Goal: Book appointment/travel/reservation

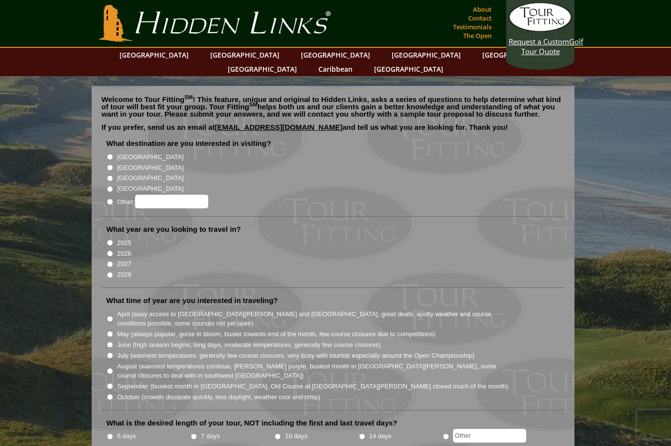
click at [110, 154] on input "[GEOGRAPHIC_DATA]" at bounding box center [110, 157] width 6 height 6
radio input "true"
click at [112, 250] on input "2026" at bounding box center [110, 253] width 6 height 6
radio input "true"
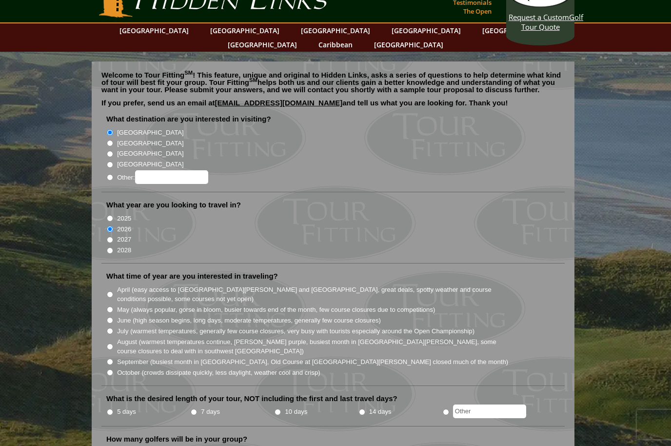
scroll to position [24, 0]
click at [111, 306] on input "May (always popular, gorse in bloom, busier towards end of the month, few cours…" at bounding box center [110, 309] width 6 height 6
radio input "true"
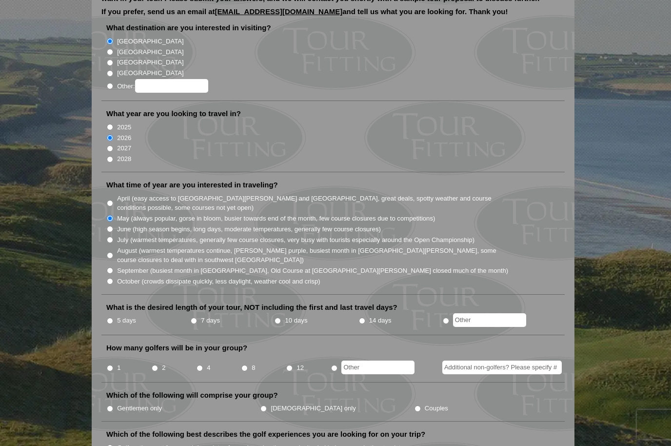
scroll to position [135, 0]
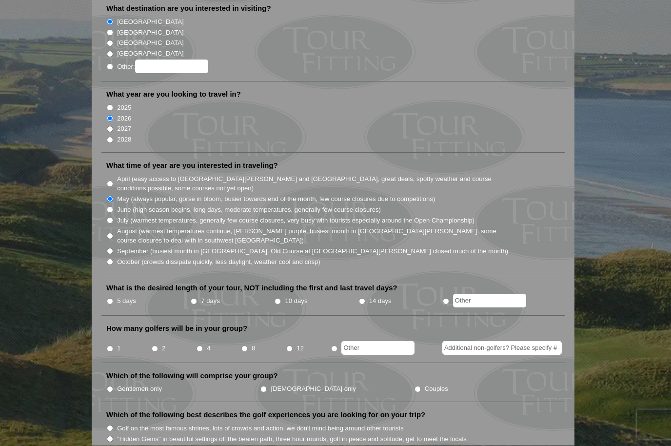
click at [113, 298] on input "5 days" at bounding box center [110, 301] width 6 height 6
radio input "true"
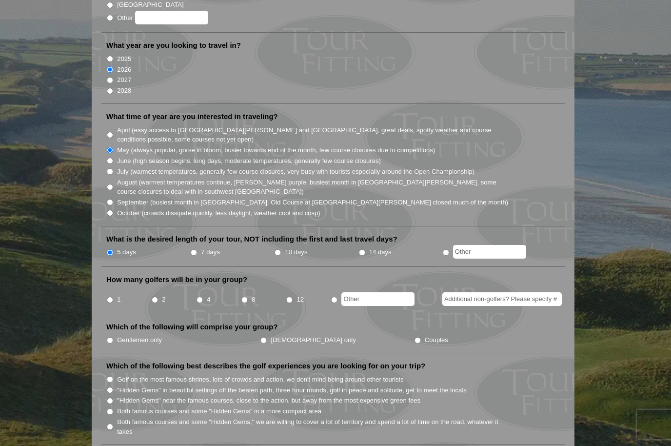
scroll to position [201, 0]
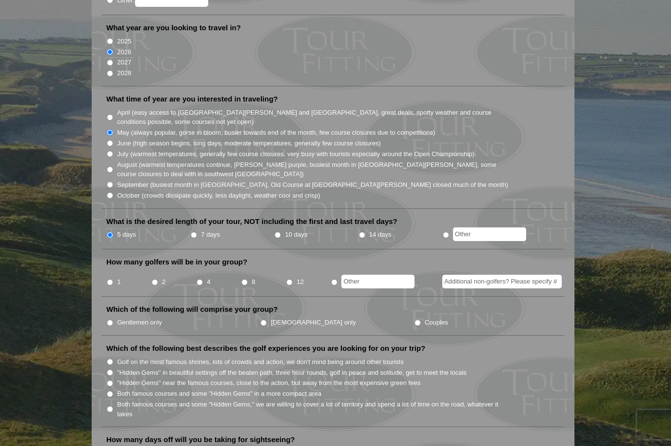
click at [150, 269] on li "1" at bounding box center [128, 278] width 45 height 19
click at [155, 279] on input "2" at bounding box center [155, 282] width 6 height 6
radio input "true"
click at [414, 319] on input "Couples" at bounding box center [417, 322] width 6 height 6
radio input "true"
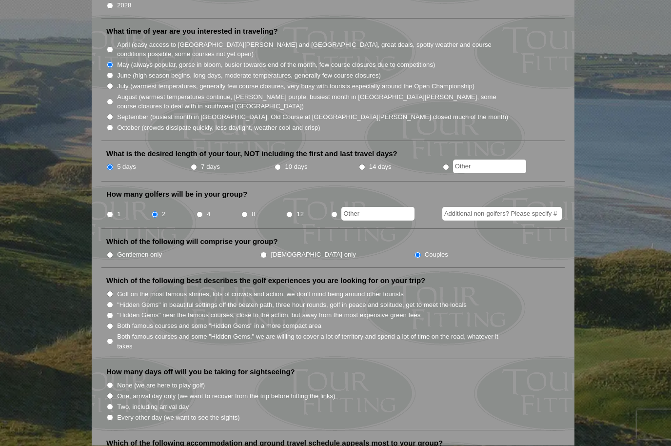
scroll to position [270, 0]
click at [111, 290] on input "Golf on the most famous shrines, lots of crowds and action, we don't mind being…" at bounding box center [110, 293] width 6 height 6
radio input "true"
click at [111, 290] on input "Golf on the most famous shrines, lots of crowds and action, we don't mind being…" at bounding box center [110, 293] width 6 height 6
click at [108, 301] on input ""Hidden Gems" in beautiful settings off the beaten path, three hour rounds, gol…" at bounding box center [110, 304] width 6 height 6
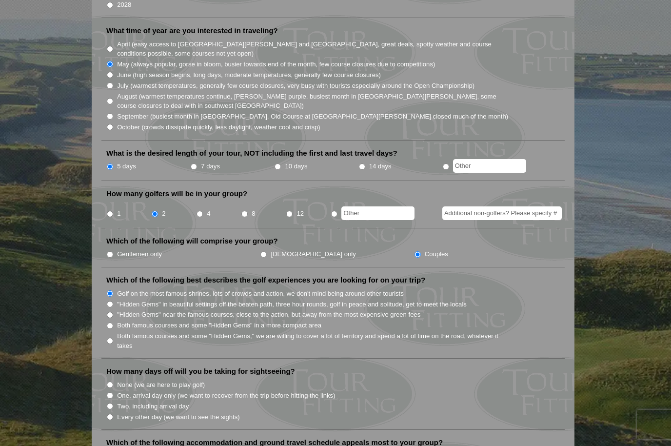
radio input "true"
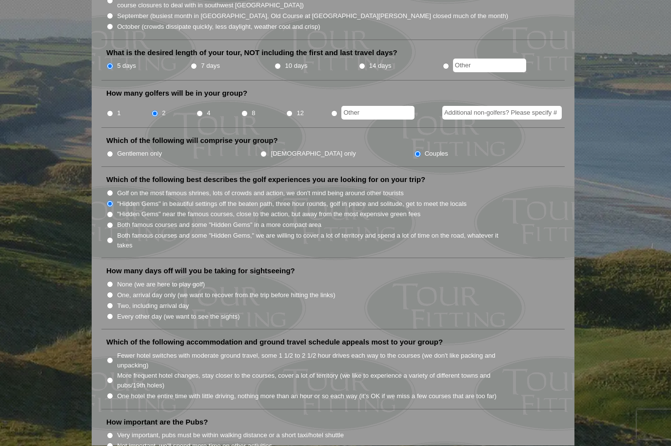
scroll to position [363, 0]
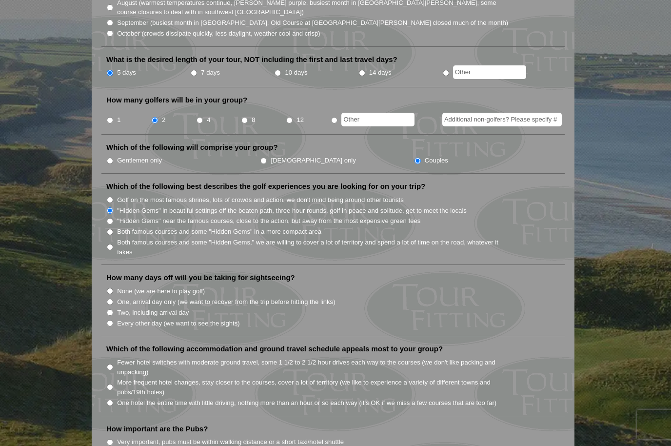
click at [112, 320] on input "Every other day (we want to see the sights)" at bounding box center [110, 323] width 6 height 6
radio input "true"
click at [103, 287] on li "How many days off will you be taking for sightseeing? None (we are here to play…" at bounding box center [332, 304] width 463 height 63
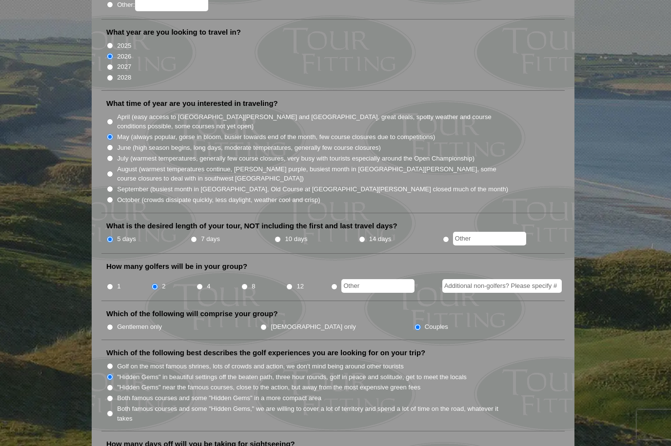
scroll to position [196, 0]
click at [365, 236] on input "14 days" at bounding box center [362, 239] width 6 height 6
radio input "true"
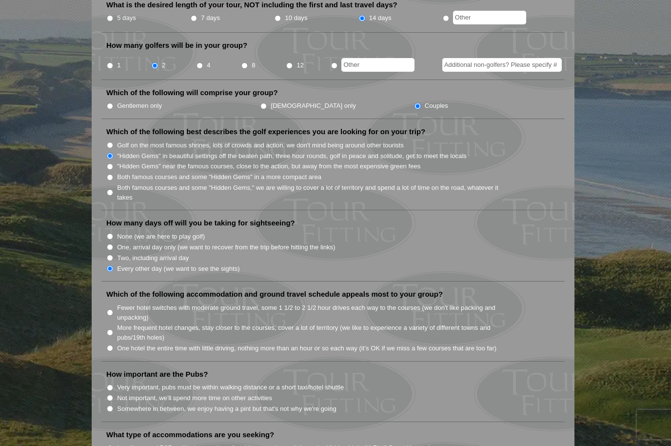
scroll to position [417, 0]
click at [113, 302] on li "Fewer hotel switches with moderate ground travel, some 1 1/2 to 2 1/2 hour driv…" at bounding box center [336, 312] width 461 height 20
click at [112, 310] on input "Fewer hotel switches with moderate ground travel, some 1 1/2 to 2 1/2 hour driv…" at bounding box center [110, 313] width 6 height 6
radio input "true"
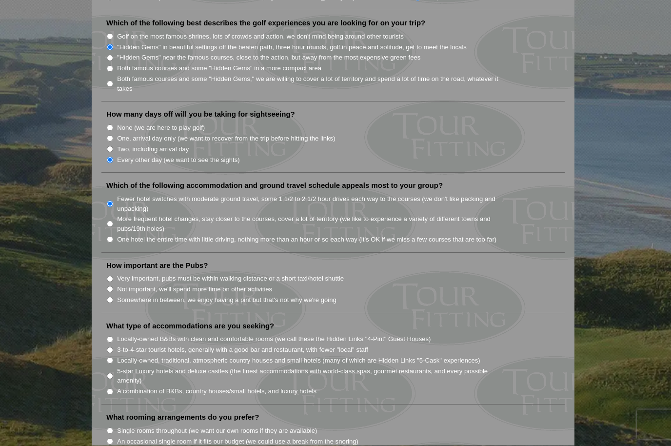
scroll to position [512, 0]
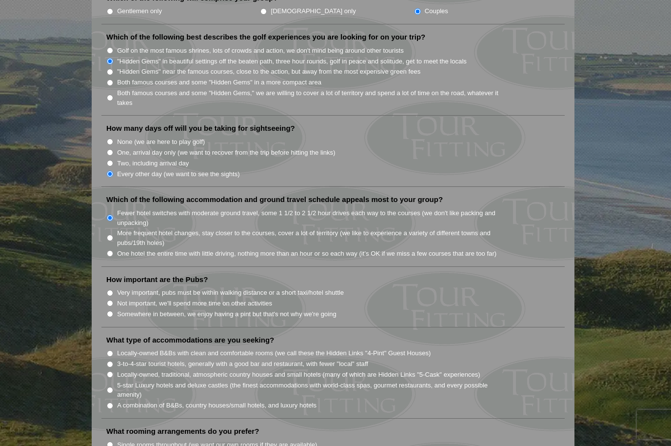
click at [111, 300] on input "Not important, we'll spend more time on other activities" at bounding box center [110, 303] width 6 height 6
radio input "true"
click at [110, 311] on input "Somewhere in between, we enjoy having a pint but that's not why we're going" at bounding box center [110, 314] width 6 height 6
radio input "true"
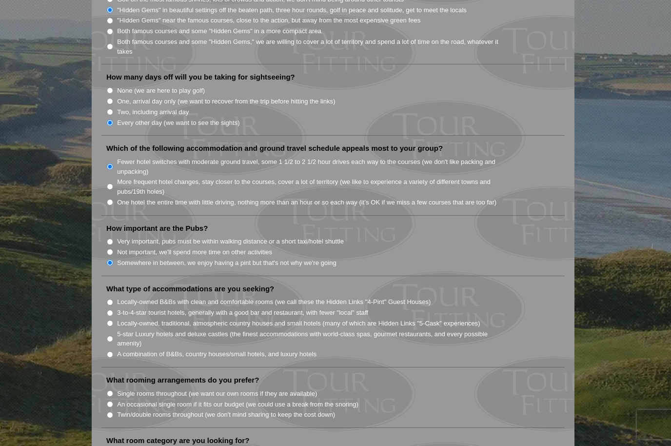
scroll to position [563, 0]
click at [113, 320] on input "Locally-owned, traditional, atmospheric country houses and small hotels (many o…" at bounding box center [110, 323] width 6 height 6
radio input "true"
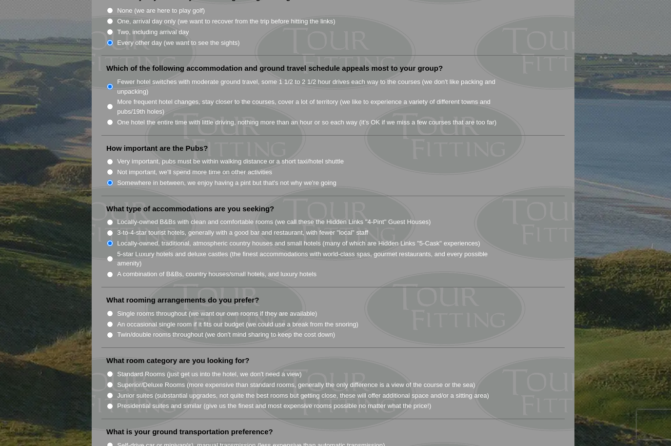
scroll to position [634, 0]
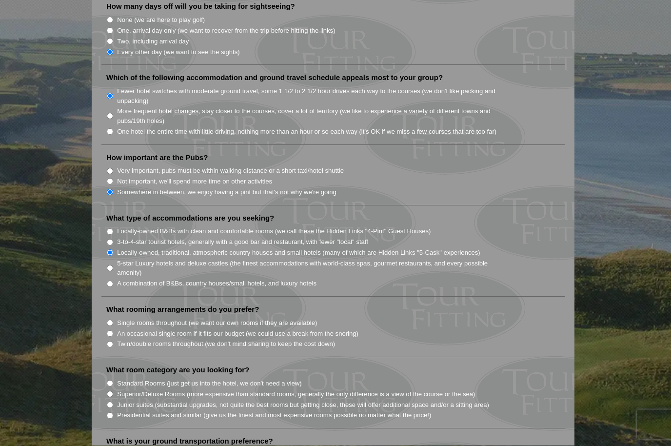
click at [113, 341] on input "Twin/double rooms throughout (we don't mind sharing to keep the cost down)" at bounding box center [110, 344] width 6 height 6
radio input "true"
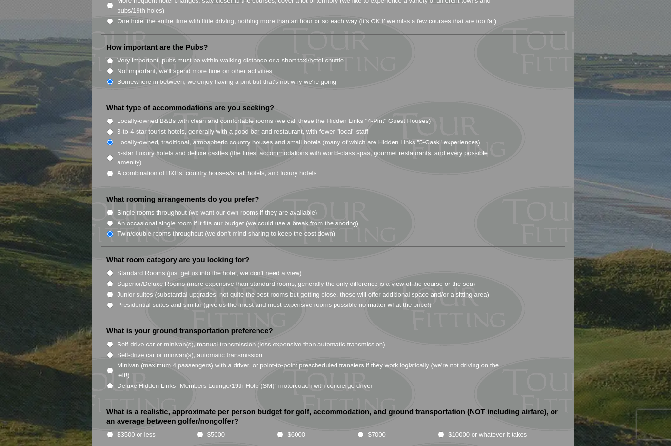
scroll to position [753, 0]
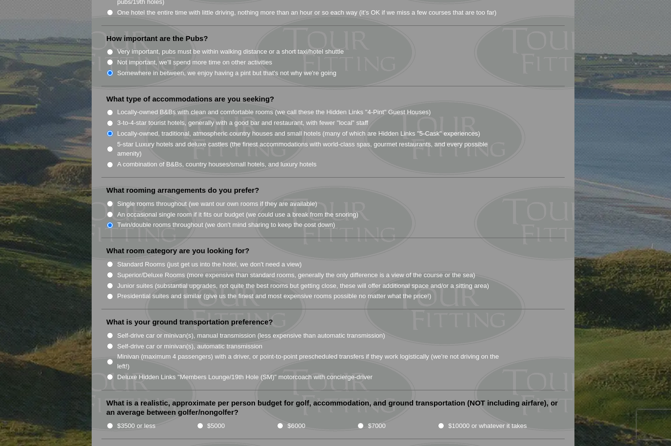
click at [113, 332] on input "Self-drive car or minivan(s), manual transmission (less expensive than automati…" at bounding box center [110, 335] width 6 height 6
radio input "true"
click at [120, 341] on label "Self-drive car or minivan(s), automatic transmission" at bounding box center [189, 346] width 145 height 10
click at [113, 343] on input "Self-drive car or minivan(s), automatic transmission" at bounding box center [110, 346] width 6 height 6
radio input "true"
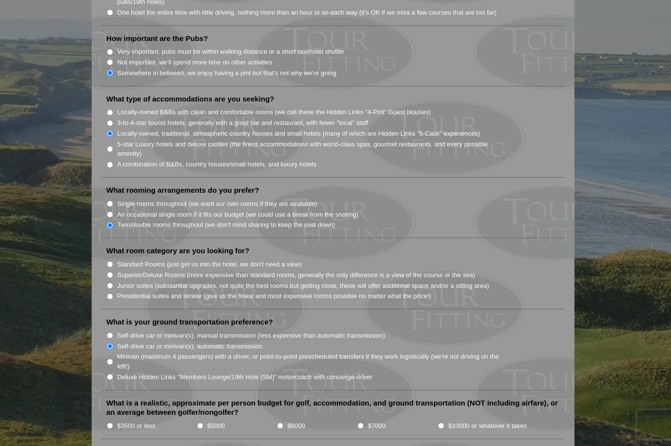
click at [120, 341] on label "Self-drive car or minivan(s), automatic transmission" at bounding box center [189, 346] width 145 height 10
click at [113, 343] on input "Self-drive car or minivan(s), automatic transmission" at bounding box center [110, 346] width 6 height 6
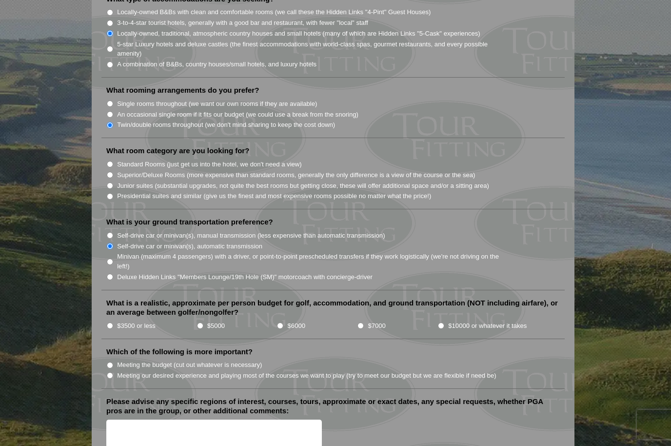
scroll to position [872, 0]
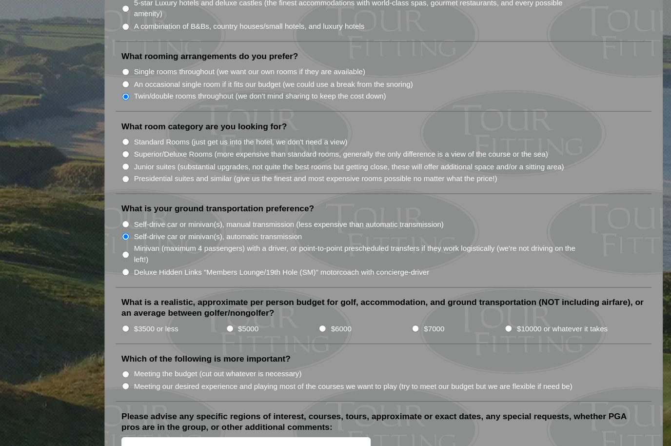
click at [121, 302] on label "$3500 or less" at bounding box center [136, 307] width 39 height 10
click at [113, 303] on input "$3500 or less" at bounding box center [110, 306] width 6 height 6
radio input "true"
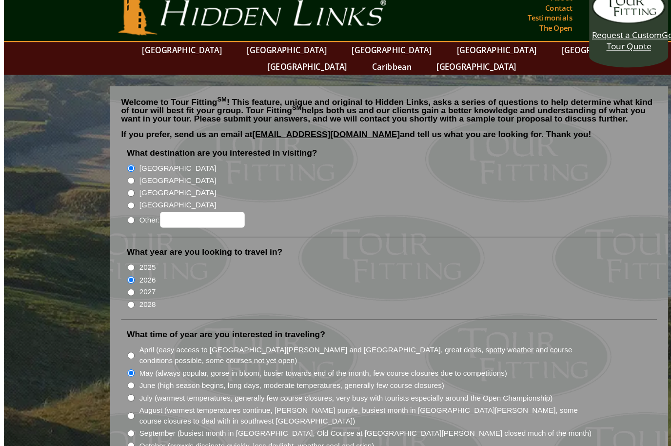
scroll to position [0, 0]
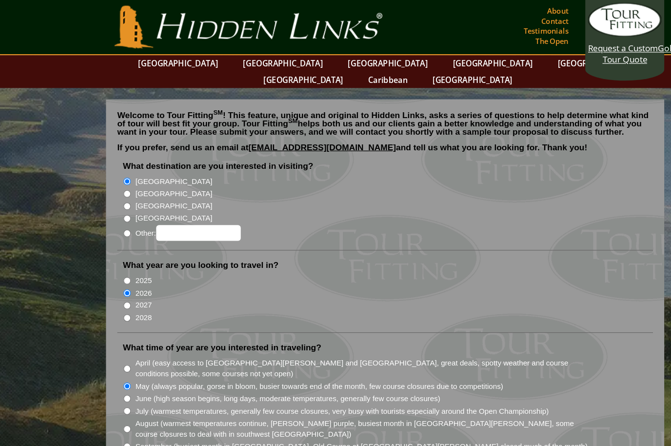
click at [185, 51] on link "[GEOGRAPHIC_DATA]" at bounding box center [154, 55] width 79 height 14
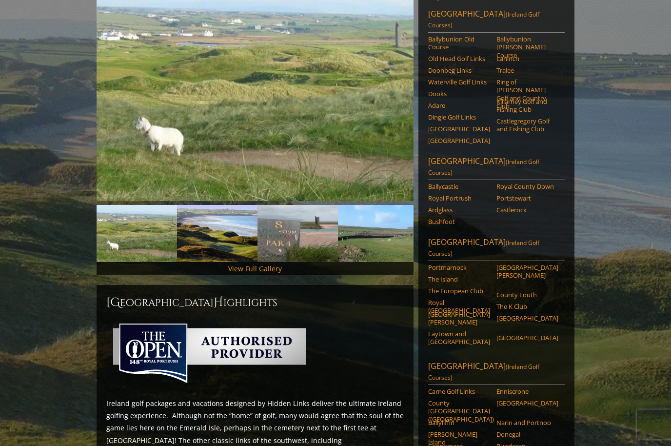
scroll to position [148, 0]
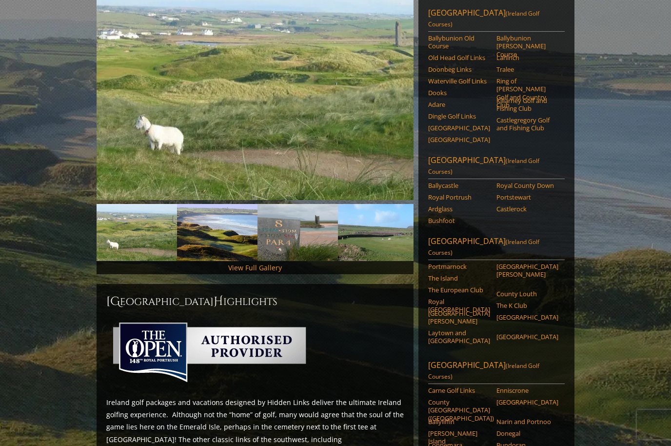
click at [442, 417] on link "Ballyliffin" at bounding box center [459, 421] width 62 height 8
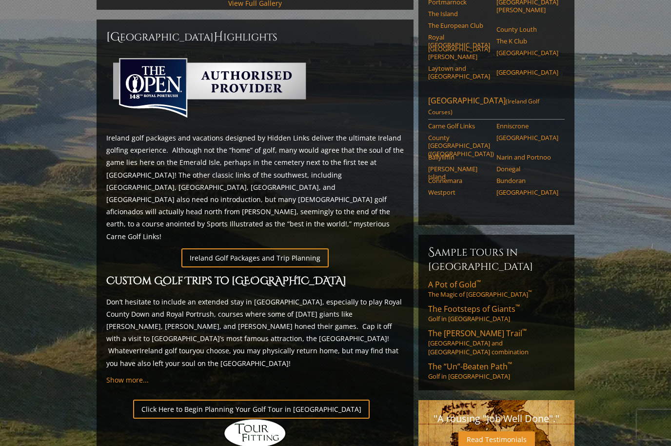
scroll to position [411, 0]
